Goal: Subscribe to service/newsletter

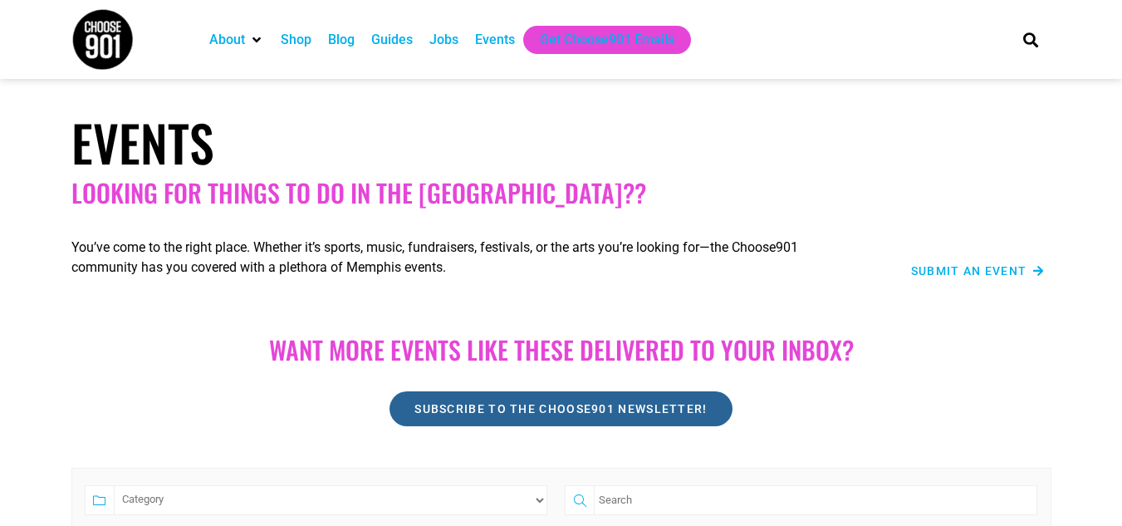
click at [553, 412] on span "Subscribe to the Choose901 newsletter!" at bounding box center [560, 409] width 292 height 12
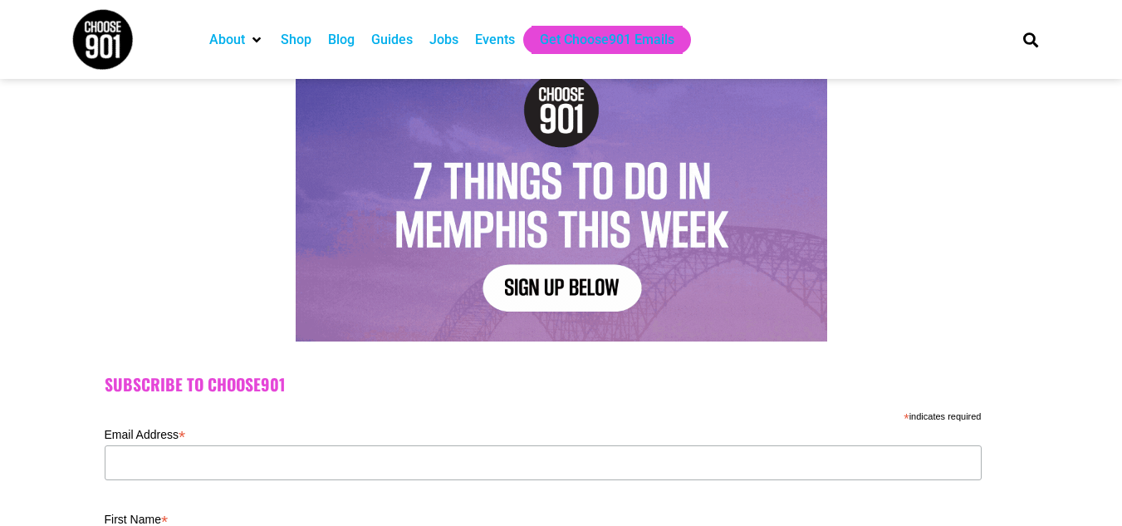
scroll to position [249, 0]
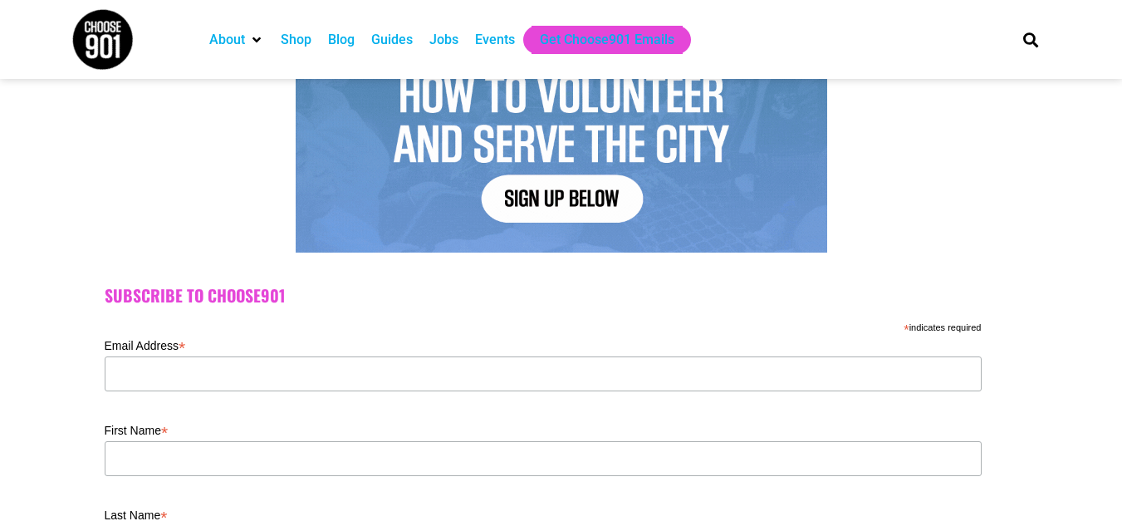
click at [436, 353] on label "Email Address *" at bounding box center [543, 344] width 877 height 20
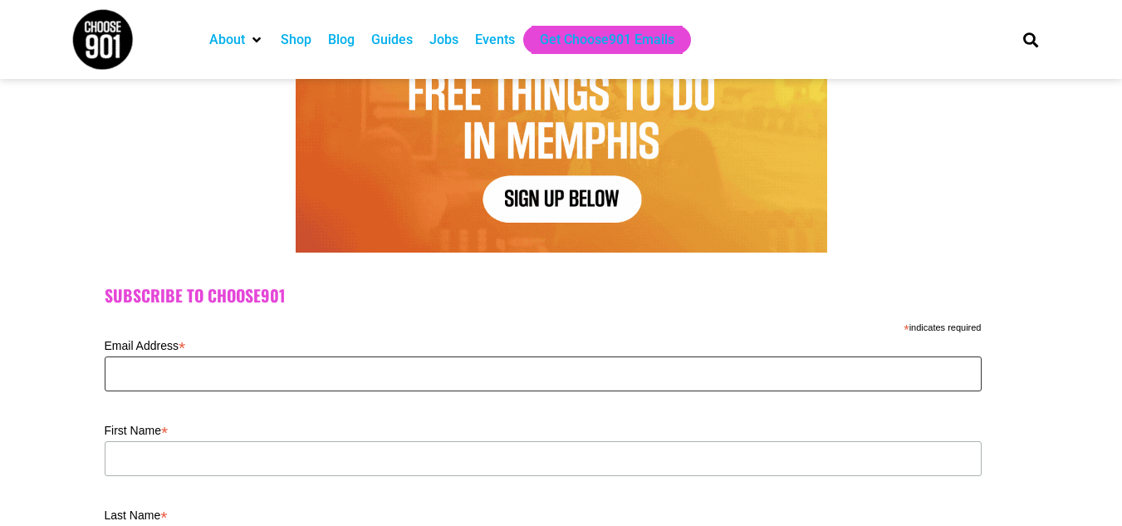
click at [436, 356] on input "Email Address *" at bounding box center [543, 373] width 877 height 35
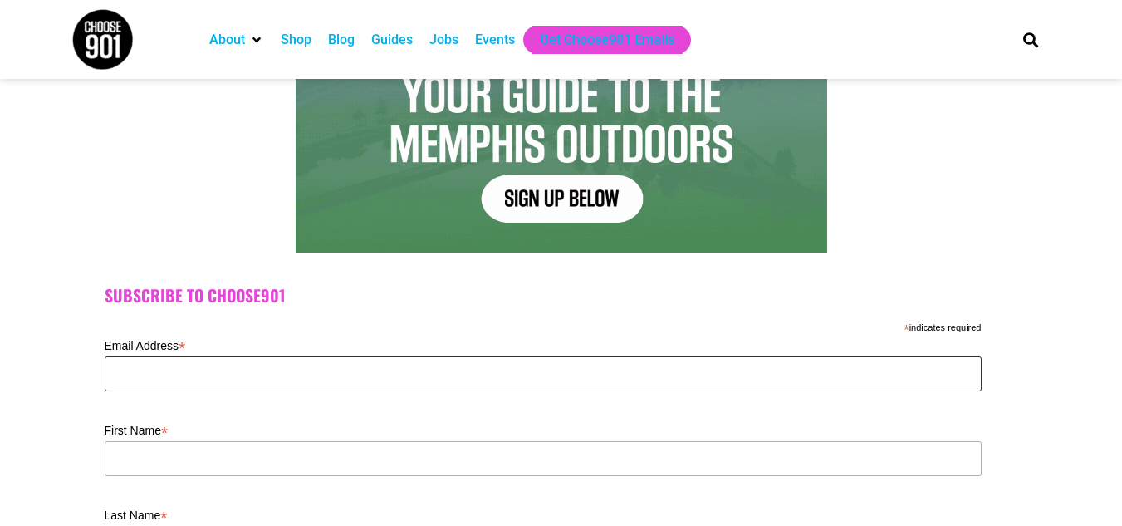
click at [140, 381] on input "Email Address *" at bounding box center [543, 373] width 877 height 35
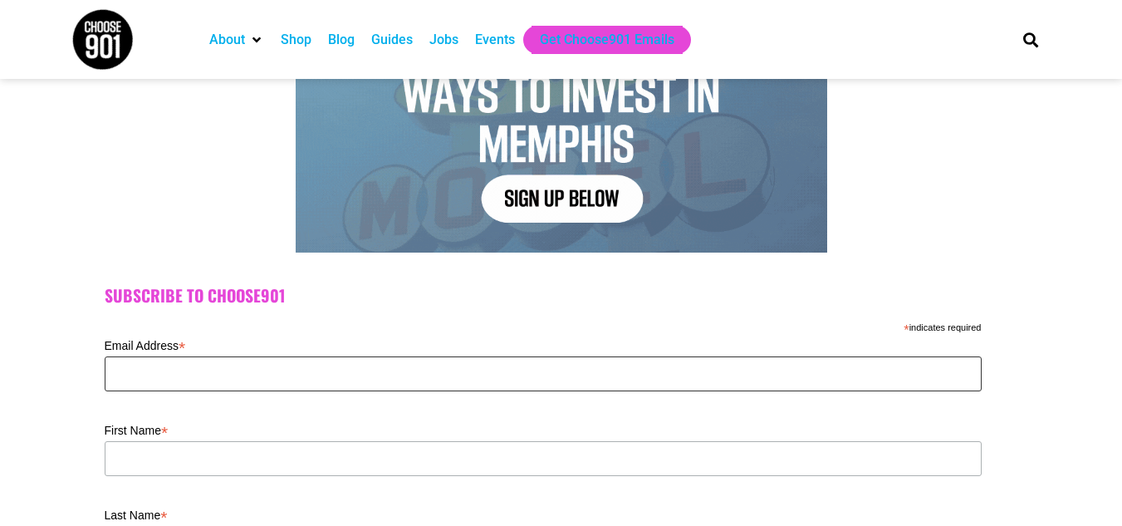
type input "l_sykes@hotmail.com"
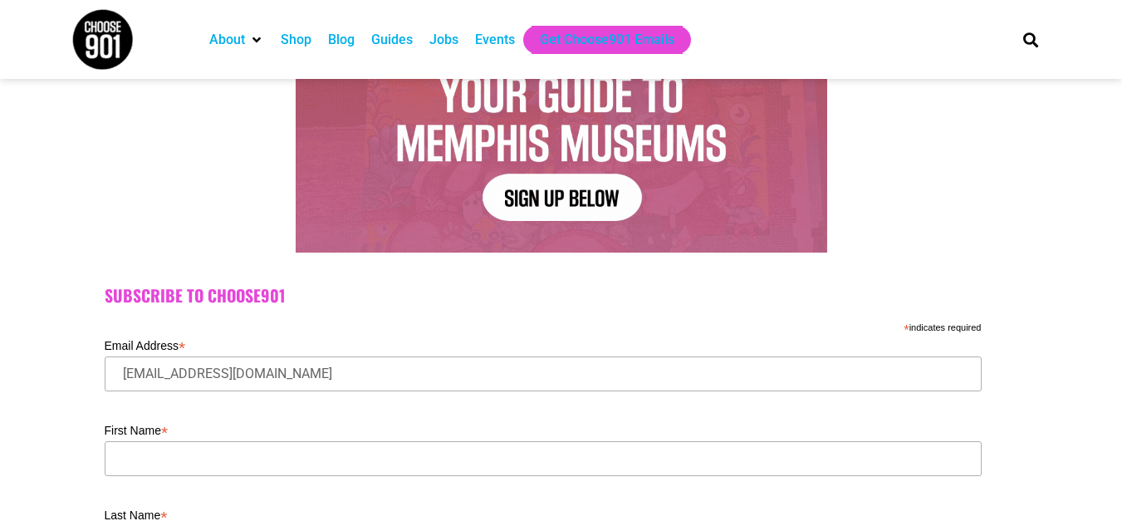
type input "Elizabeth"
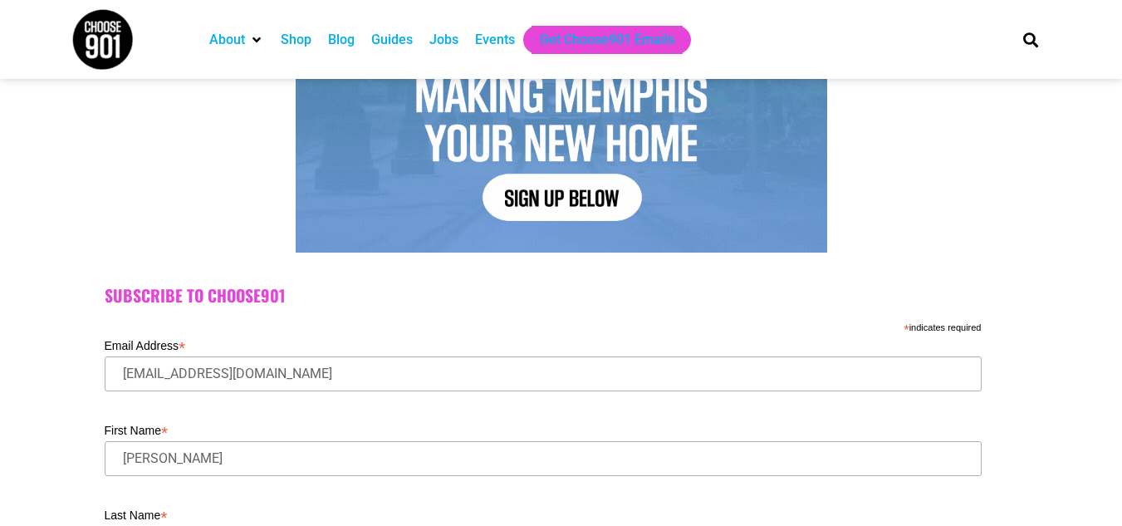
type input "Sykes"
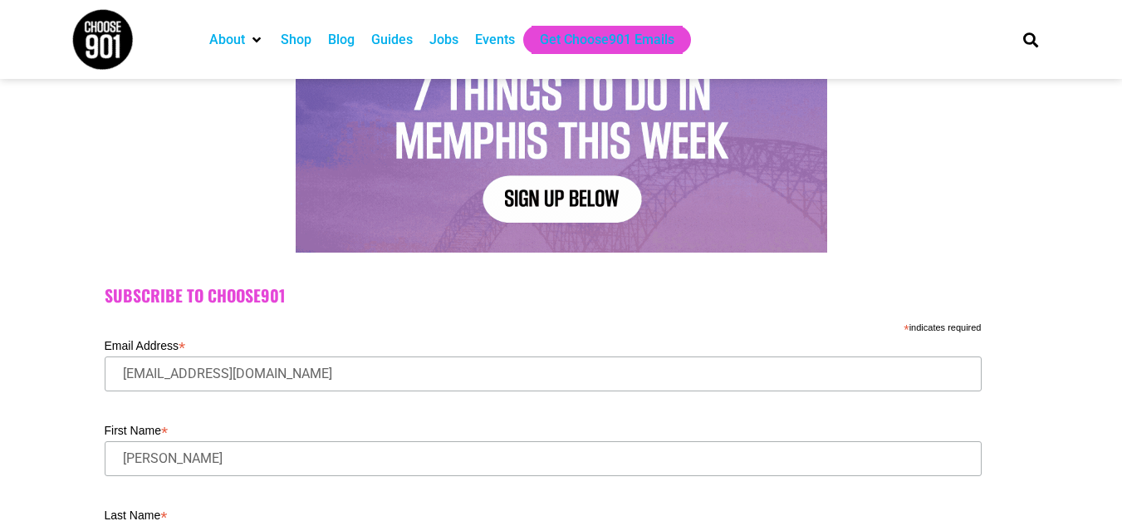
type input "38028"
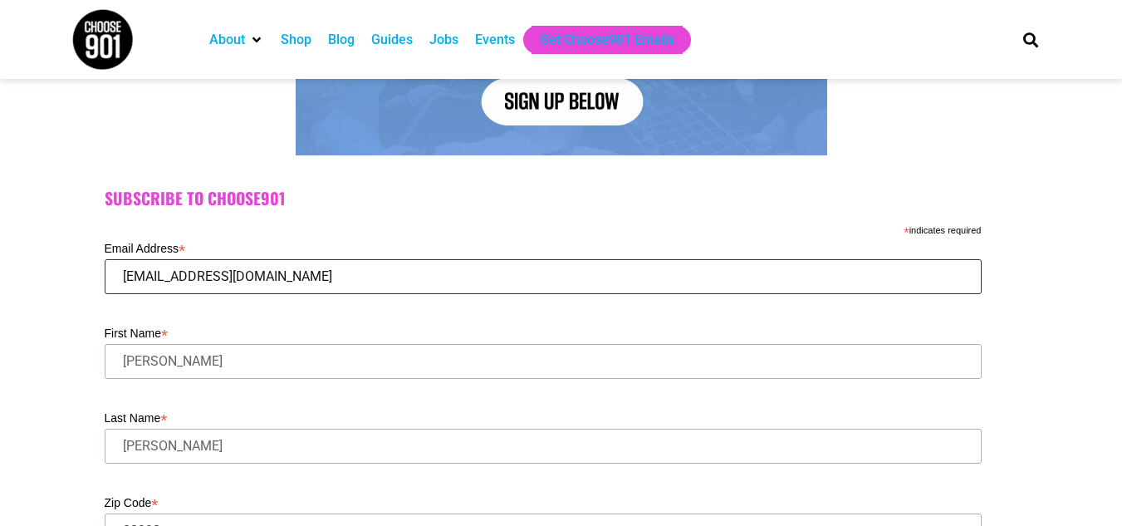
scroll to position [498, 0]
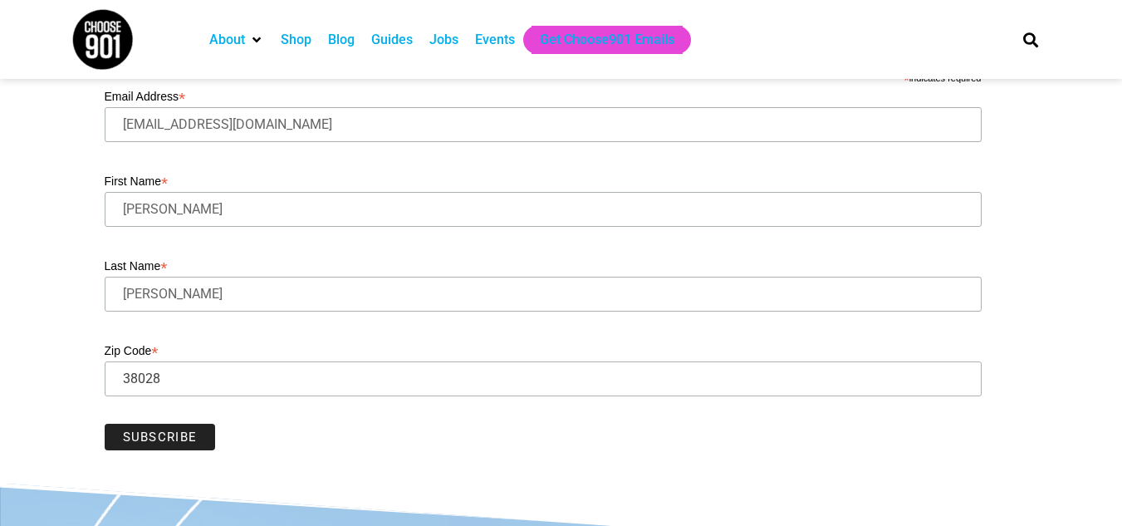
click at [166, 443] on input "Subscribe" at bounding box center [160, 437] width 111 height 27
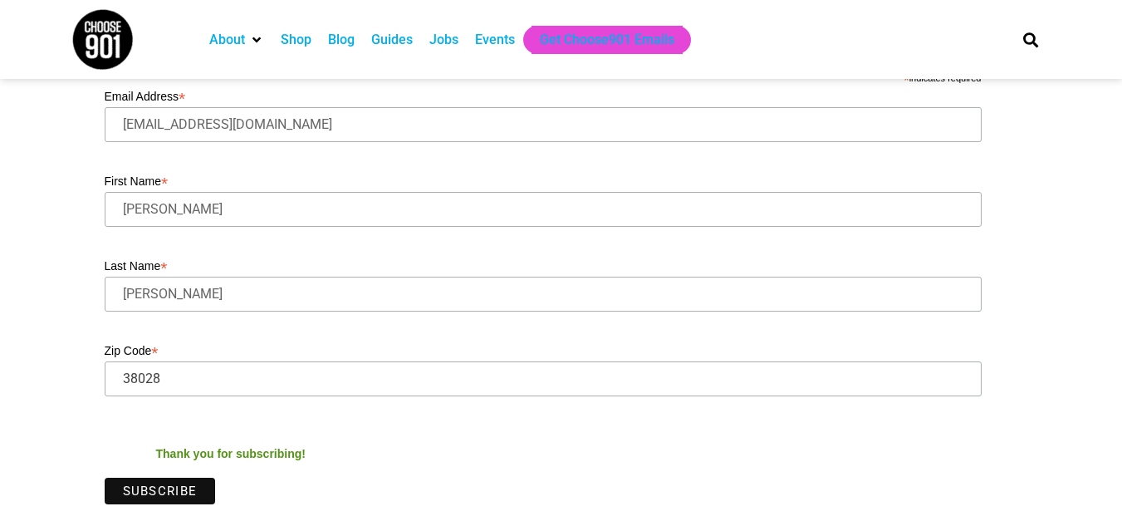
scroll to position [83, 0]
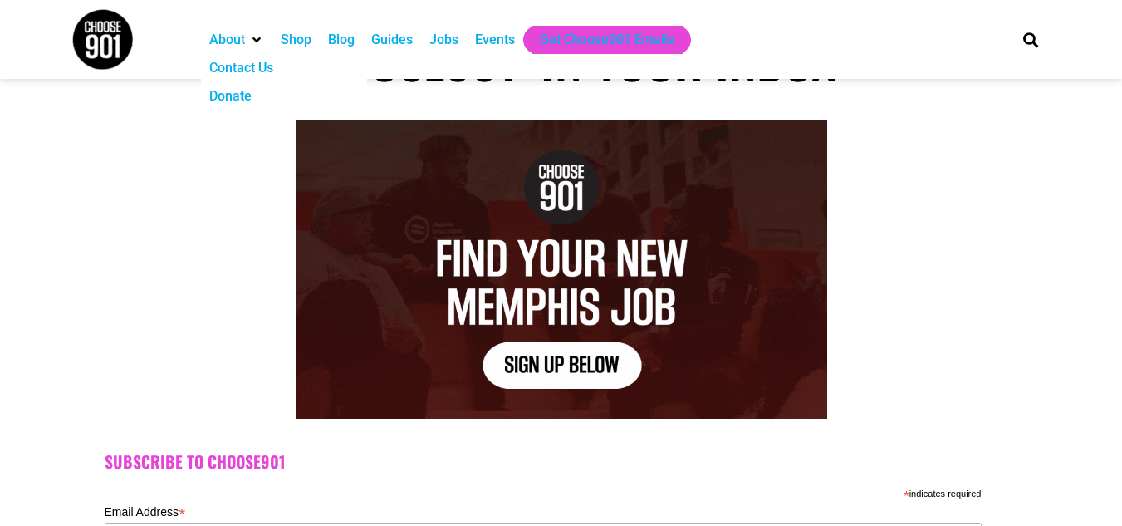
click at [83, 37] on img at bounding box center [102, 39] width 62 height 62
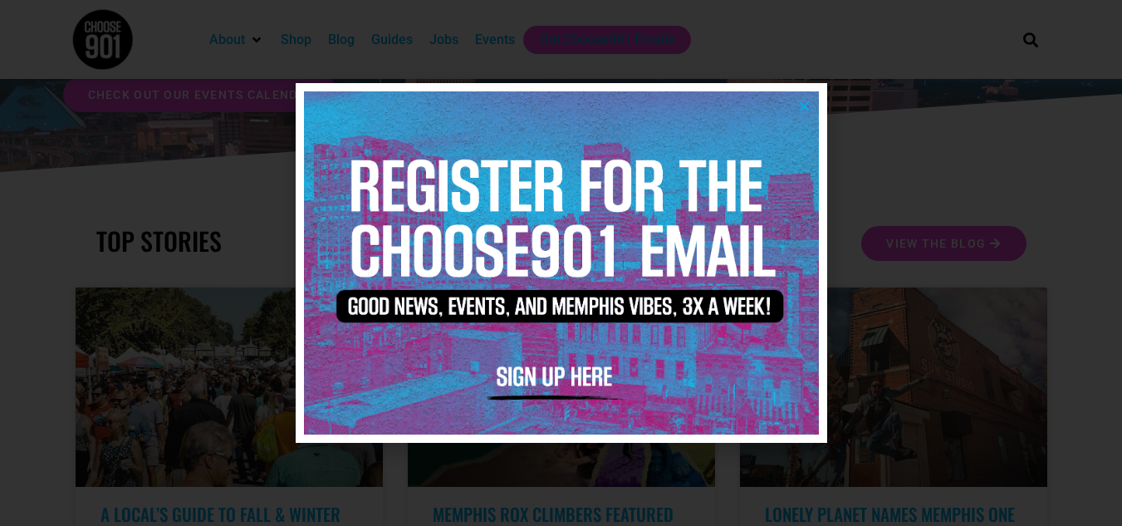
click at [801, 106] on icon "Close" at bounding box center [804, 106] width 12 height 12
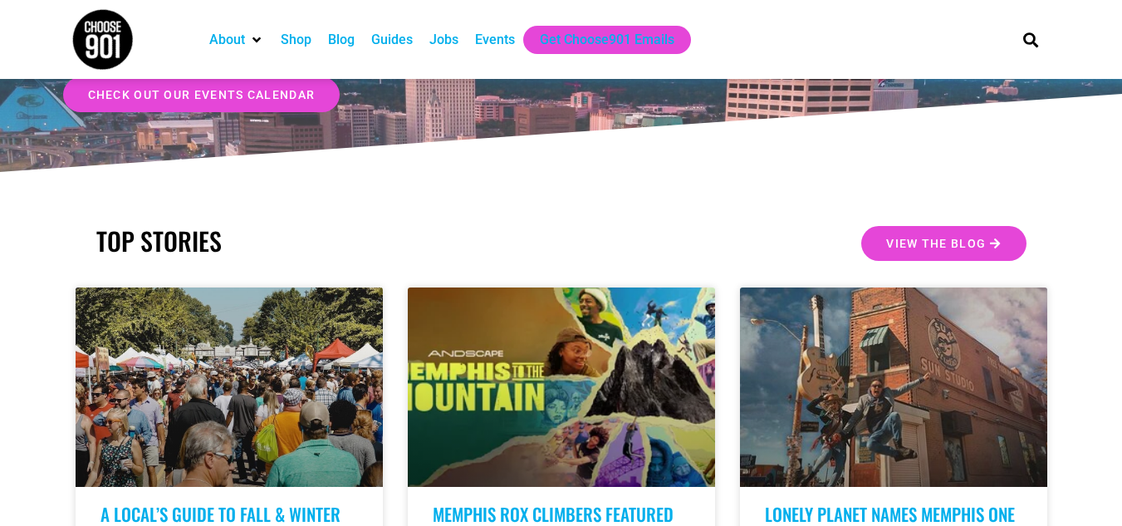
scroll to position [332, 0]
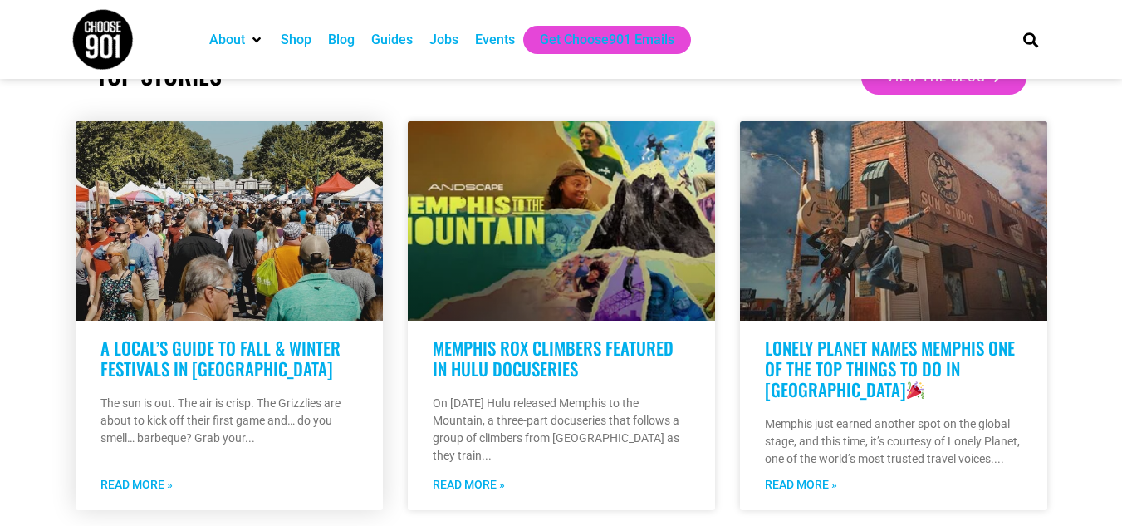
click at [134, 484] on link "Read More »" at bounding box center [136, 484] width 72 height 17
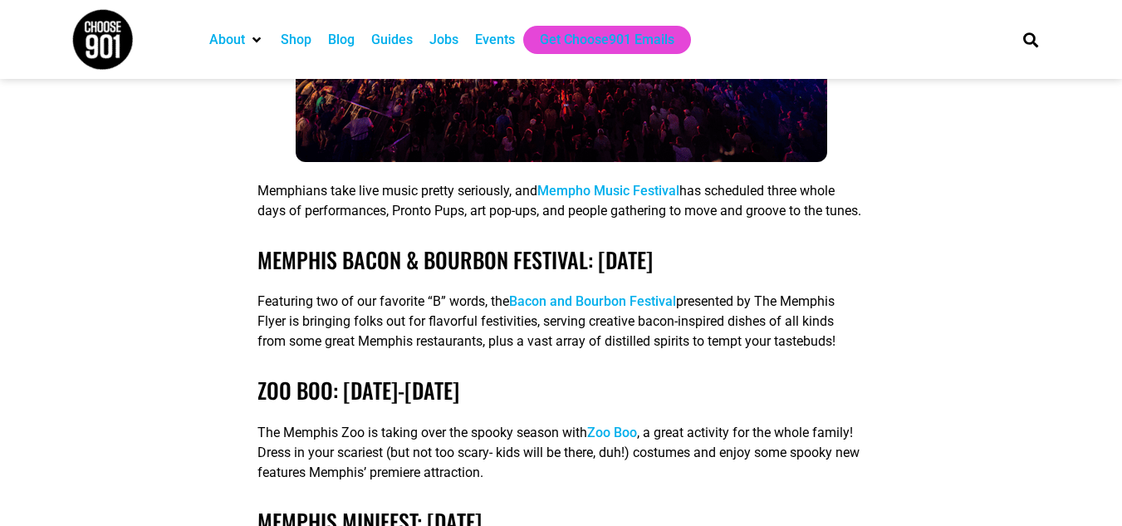
scroll to position [3322, 0]
